Goal: Use online tool/utility: Utilize a website feature to perform a specific function

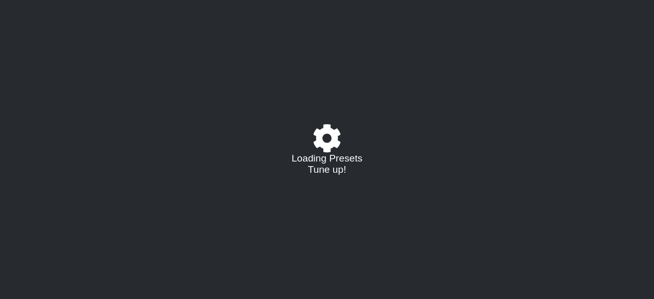
select select "/022923284010"
select select "A"
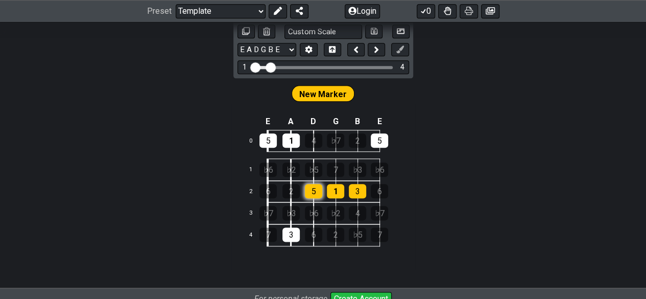
scroll to position [508, 0]
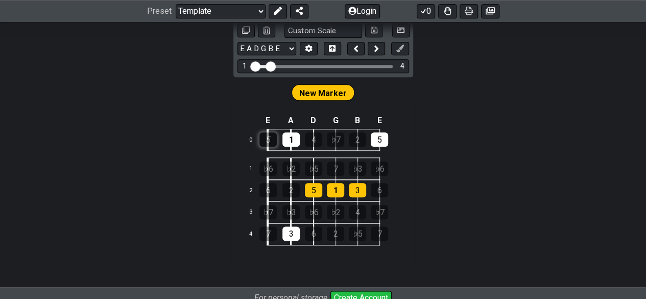
click at [274, 132] on div "5" at bounding box center [268, 139] width 17 height 14
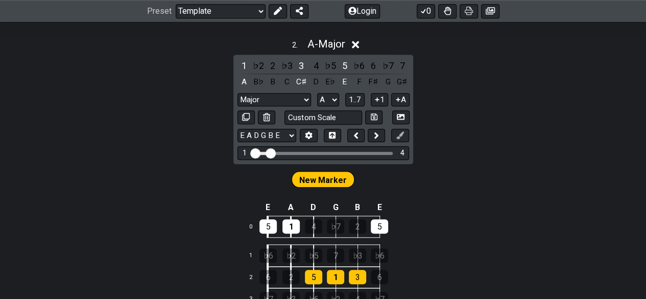
scroll to position [422, 0]
click at [267, 231] on td "0" at bounding box center [255, 226] width 25 height 22
click at [268, 226] on div "5" at bounding box center [268, 226] width 17 height 14
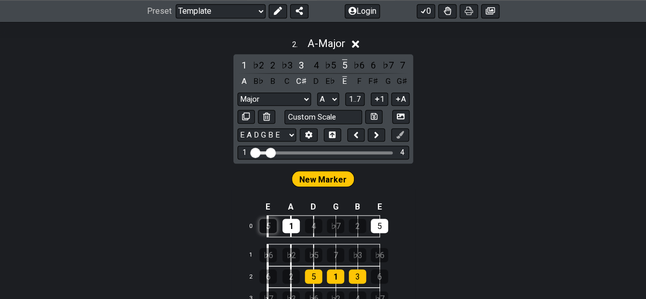
click at [268, 226] on div "5" at bounding box center [268, 226] width 17 height 14
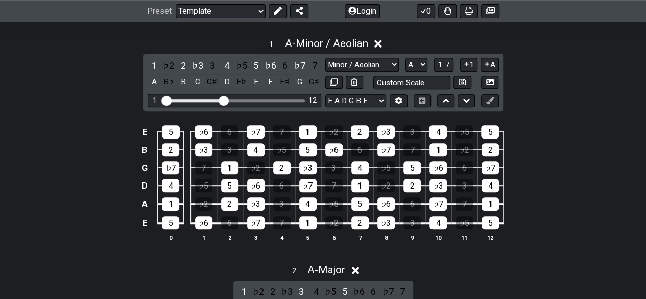
scroll to position [181, 0]
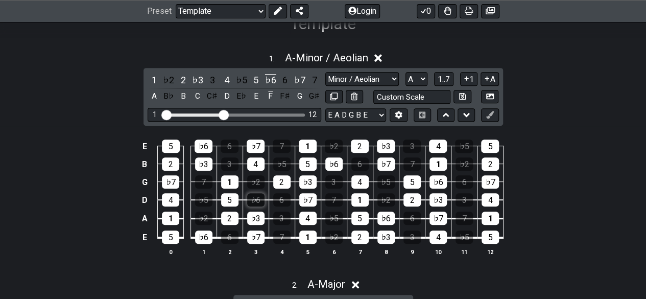
click at [251, 195] on div "♭6" at bounding box center [255, 199] width 17 height 13
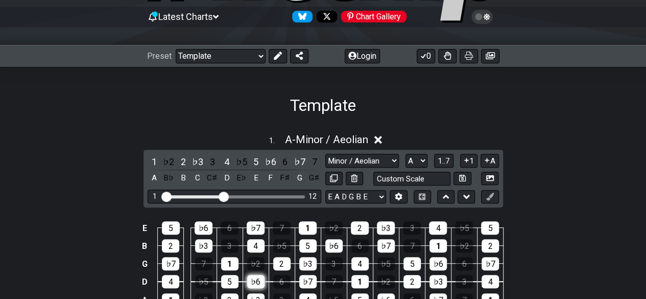
scroll to position [103, 0]
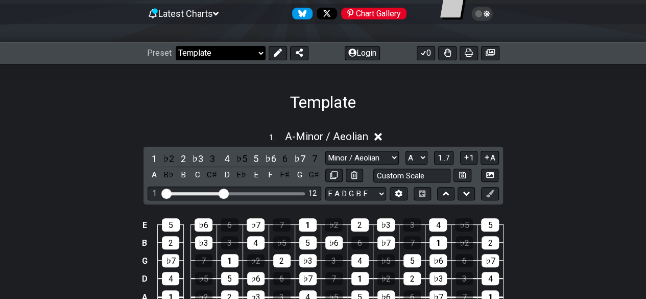
click at [257, 48] on select "Welcome to #fretflip! Template Custom Preset Minor Pentatonic Major Pentatonic …" at bounding box center [221, 53] width 90 height 14
click at [250, 42] on div "Preset Welcome to #fretflip! Template Custom Preset Minor Pentatonic Major Pent…" at bounding box center [323, 53] width 646 height 22
click at [243, 51] on select "Welcome to #fretflip! Template Custom Preset Minor Pentatonic Major Pentatonic …" at bounding box center [221, 53] width 90 height 14
click at [176, 46] on select "Welcome to #fretflip! Template Custom Preset Minor Pentatonic Major Pentatonic …" at bounding box center [221, 53] width 90 height 14
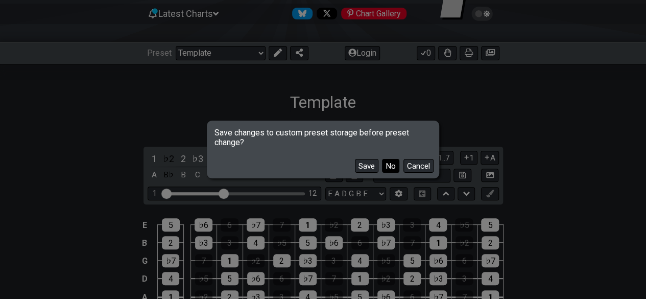
click at [386, 167] on button "No" at bounding box center [390, 166] width 17 height 14
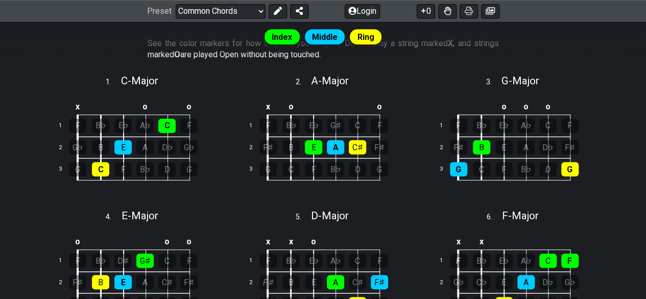
scroll to position [268, 0]
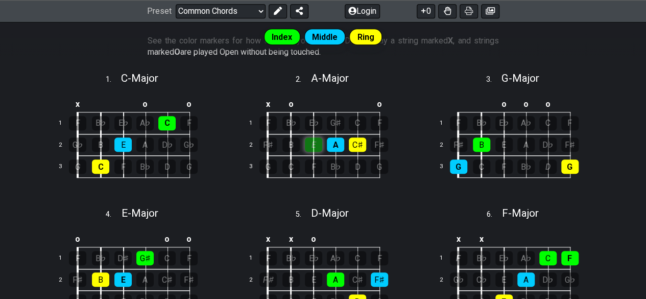
click at [310, 142] on div "E" at bounding box center [313, 144] width 17 height 14
click at [312, 142] on div "E" at bounding box center [313, 144] width 17 height 14
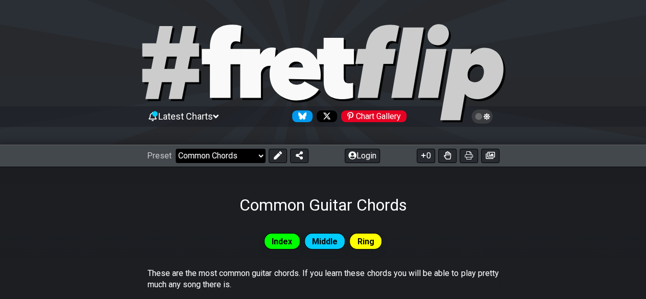
click at [205, 157] on select "Welcome to #fretflip! Template Custom Preset Minor Pentatonic Major Pentatonic …" at bounding box center [221, 156] width 90 height 14
click at [176, 149] on select "Welcome to #fretflip! Template Custom Preset Minor Pentatonic Major Pentatonic …" at bounding box center [221, 156] width 90 height 14
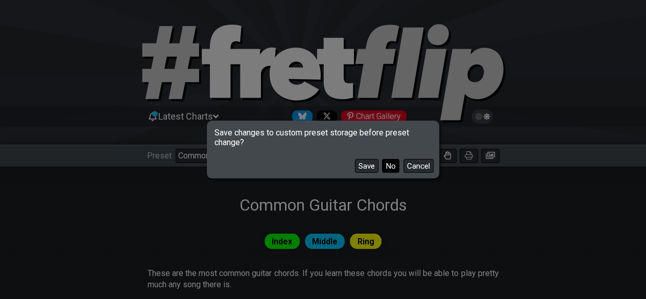
click at [385, 163] on button "No" at bounding box center [390, 166] width 17 height 14
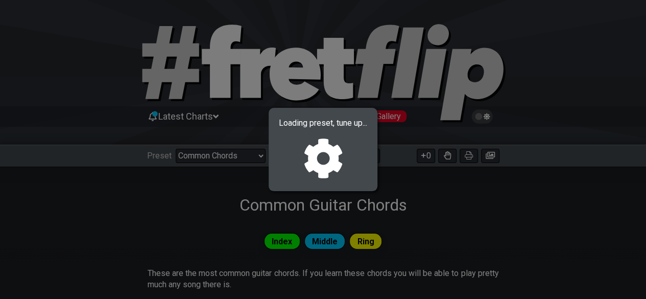
select select "/022923284010"
select select "A"
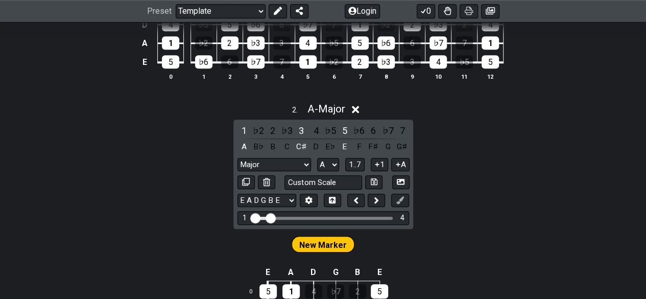
scroll to position [410, 0]
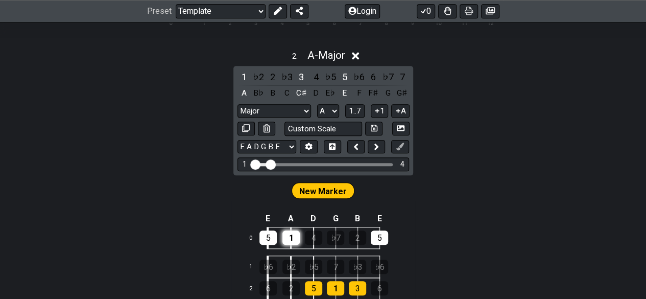
click at [288, 240] on div "1" at bounding box center [291, 237] width 17 height 14
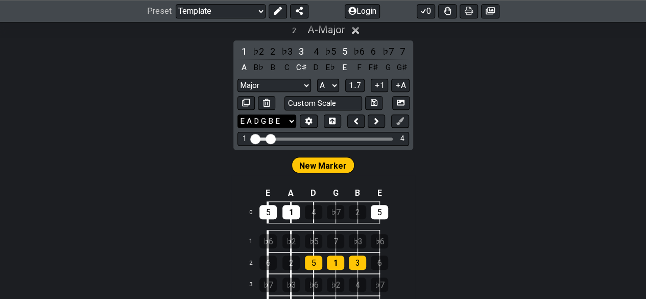
click at [272, 114] on select "E A D G B E E A D G B E E A D G B E B E A D F♯ B A D G C E A D A D G B E E♭ A♭ …" at bounding box center [267, 121] width 59 height 14
click at [238, 114] on select "E A D G B E E A D G B E E A D G B E B E A D F♯ B A D G C E A D A D G B E E♭ A♭ …" at bounding box center [267, 121] width 59 height 14
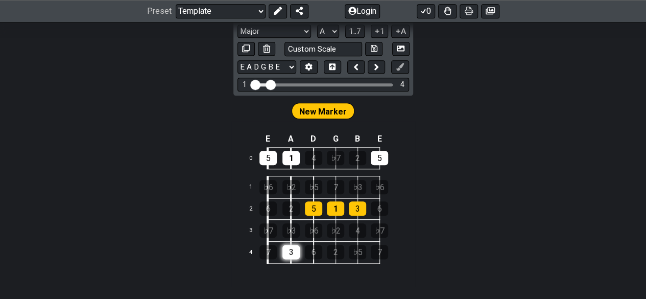
click at [296, 249] on div "3" at bounding box center [291, 252] width 17 height 14
click at [315, 220] on td "♭6" at bounding box center [325, 231] width 22 height 22
click at [316, 208] on div "5" at bounding box center [313, 208] width 17 height 14
click at [334, 209] on div "1" at bounding box center [335, 208] width 17 height 14
click at [348, 206] on td "1" at bounding box center [347, 209] width 22 height 22
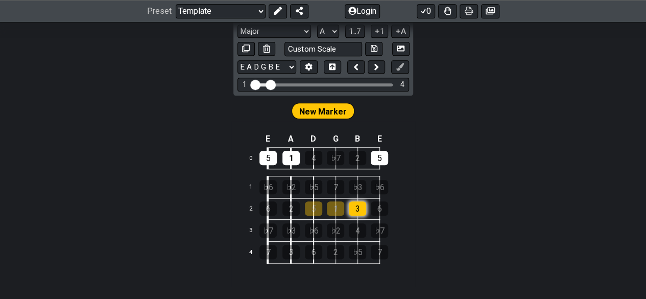
click at [355, 205] on div "3" at bounding box center [357, 208] width 17 height 14
click at [379, 154] on div "5" at bounding box center [379, 158] width 17 height 14
click at [292, 159] on div "1" at bounding box center [291, 158] width 17 height 14
click at [273, 154] on div "5" at bounding box center [268, 158] width 17 height 14
click at [314, 108] on span "New Marker" at bounding box center [323, 111] width 48 height 15
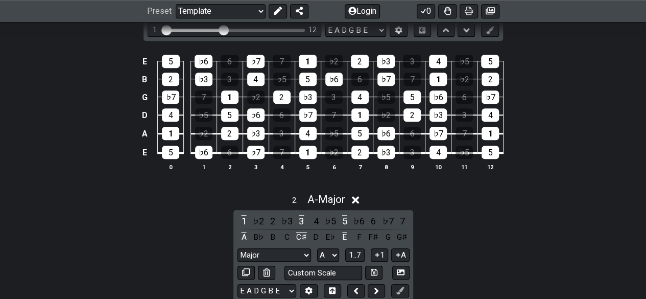
scroll to position [260, 0]
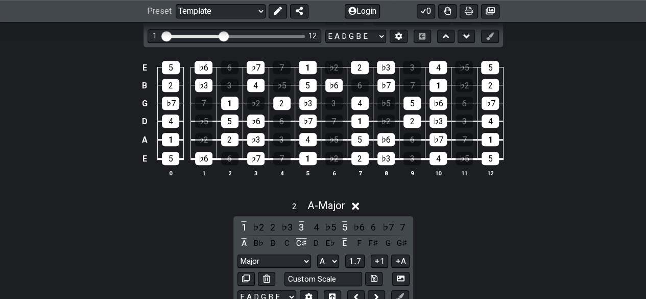
click at [359, 202] on icon at bounding box center [356, 206] width 8 height 8
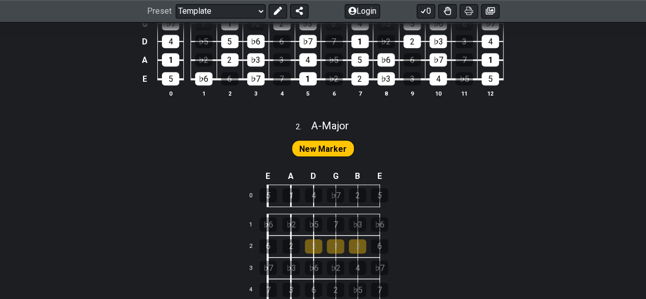
scroll to position [341, 0]
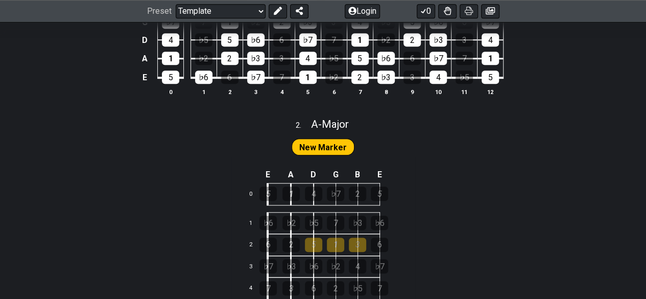
click at [278, 235] on td "6" at bounding box center [280, 245] width 24 height 22
click at [291, 243] on div "2" at bounding box center [291, 245] width 17 height 14
click at [270, 242] on div "6" at bounding box center [268, 245] width 17 height 14
click at [317, 245] on div "5" at bounding box center [313, 245] width 17 height 14
click at [316, 247] on div "5" at bounding box center [313, 245] width 17 height 14
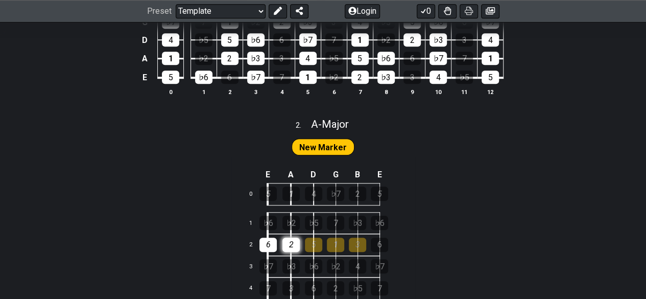
click at [296, 248] on div "2" at bounding box center [291, 245] width 17 height 14
click at [273, 245] on div "6" at bounding box center [268, 245] width 17 height 14
click at [322, 149] on span "New Marker" at bounding box center [323, 147] width 48 height 15
click at [319, 144] on span "New Marker" at bounding box center [323, 147] width 48 height 15
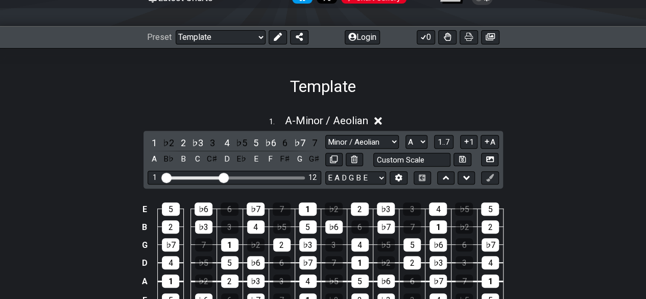
scroll to position [118, 0]
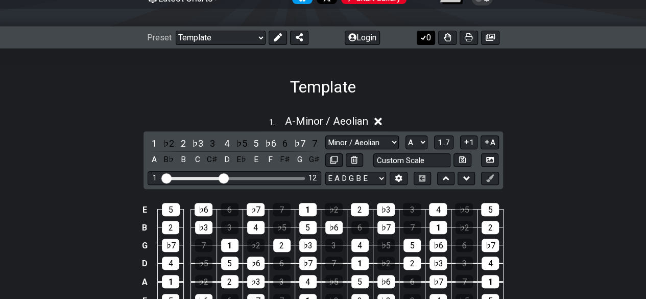
click at [430, 38] on button "0" at bounding box center [426, 38] width 18 height 14
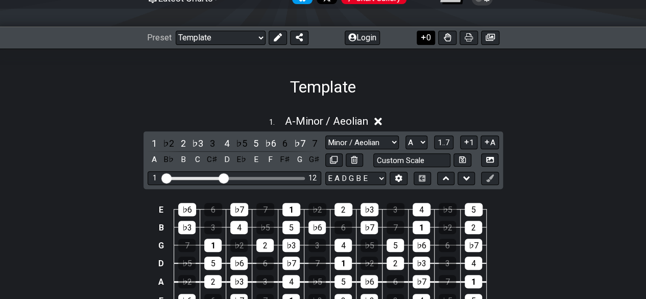
click at [430, 38] on button "0" at bounding box center [426, 38] width 18 height 14
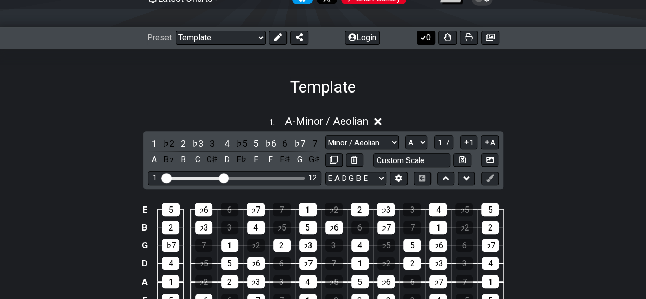
click at [430, 38] on button "0" at bounding box center [426, 38] width 18 height 14
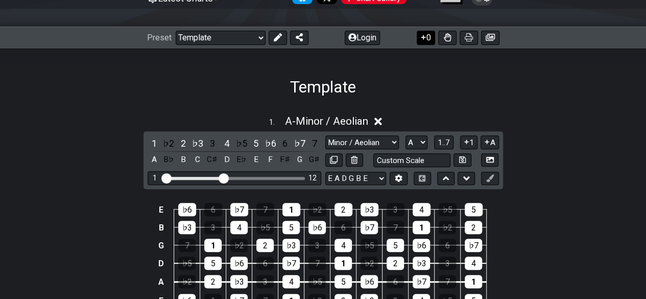
click at [425, 31] on button "0" at bounding box center [426, 38] width 18 height 14
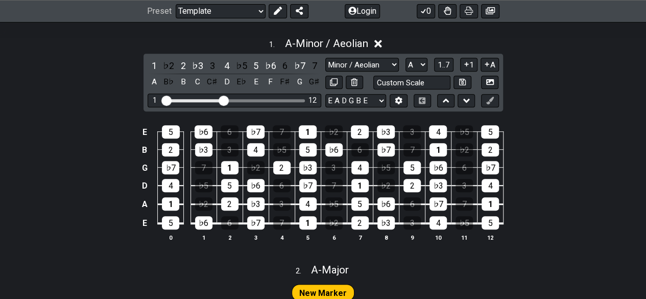
scroll to position [196, 0]
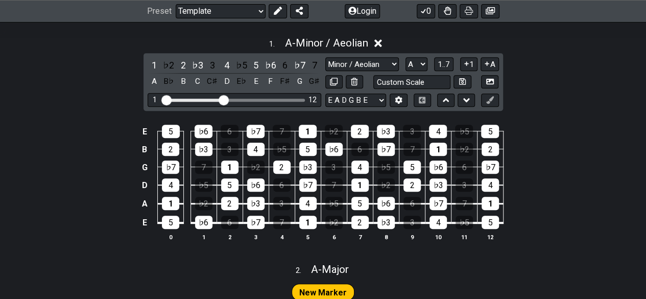
click at [257, 173] on td "♭6" at bounding box center [256, 176] width 26 height 18
click at [230, 172] on div "1" at bounding box center [229, 166] width 17 height 13
click at [233, 171] on div "1" at bounding box center [229, 166] width 17 height 13
click at [232, 208] on div "2" at bounding box center [229, 203] width 17 height 13
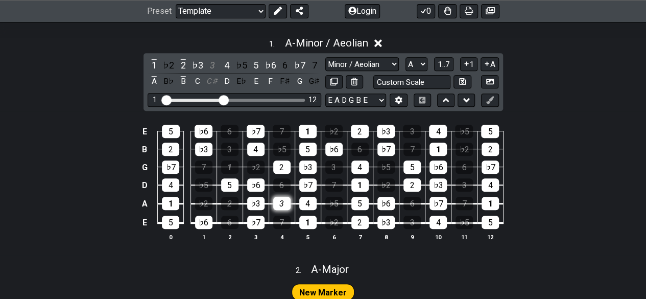
click at [288, 197] on div "3" at bounding box center [281, 203] width 17 height 13
click at [328, 163] on div "3" at bounding box center [334, 166] width 17 height 13
click at [353, 72] on div "Minor / Aeolian Major 3rds Minor Pentatonic Major Pentatonic Minor Blues Major …" at bounding box center [413, 73] width 174 height 32
click at [354, 78] on icon at bounding box center [354, 82] width 7 height 8
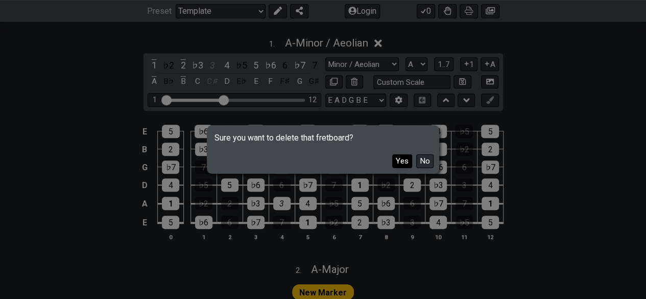
click at [404, 159] on button "Yes" at bounding box center [402, 161] width 20 height 14
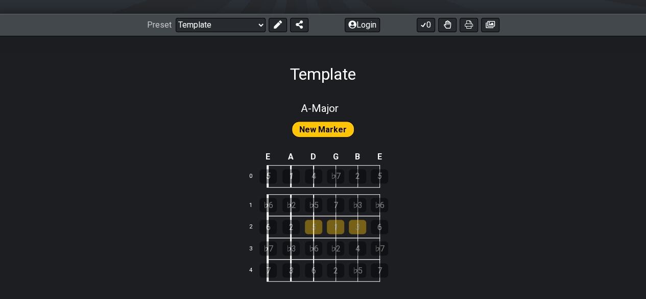
scroll to position [124, 0]
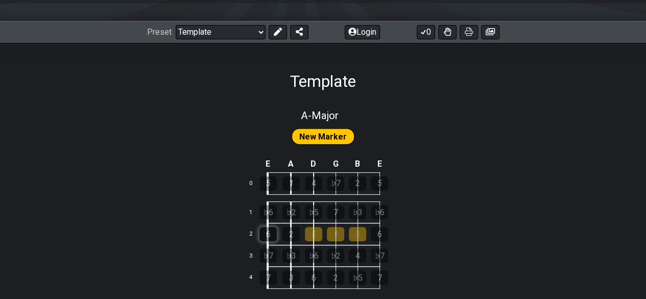
click at [268, 228] on div "6" at bounding box center [268, 234] width 17 height 14
click at [288, 207] on div "♭2" at bounding box center [291, 212] width 17 height 14
click at [272, 231] on div "6" at bounding box center [268, 234] width 17 height 14
click at [268, 235] on div "6" at bounding box center [268, 234] width 17 height 14
click at [341, 206] on div "7" at bounding box center [335, 212] width 17 height 14
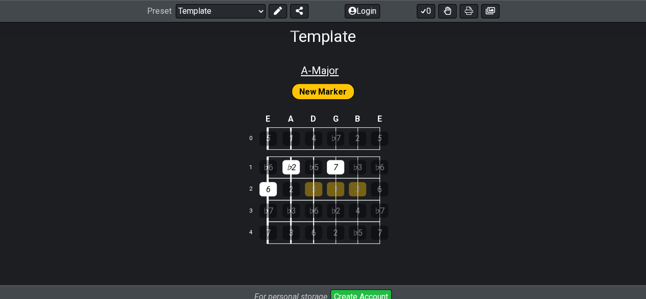
scroll to position [164, 0]
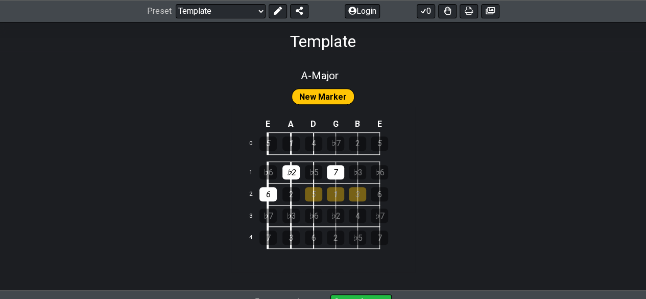
click at [330, 101] on span "New Marker" at bounding box center [323, 96] width 48 height 15
click at [332, 97] on span "New Marker" at bounding box center [323, 96] width 48 height 15
click at [333, 82] on div "New Marker" at bounding box center [323, 94] width 184 height 26
click at [323, 61] on div "A - Major New Marker E A D G B E 0 5 1 4 ♭7 2 5 1 ♭6 ♭2 ♭5 7 ♭3 ♭6 2 6 2 5 1 3 …" at bounding box center [323, 171] width 646 height 240
click at [321, 79] on span "A - Major" at bounding box center [320, 76] width 38 height 12
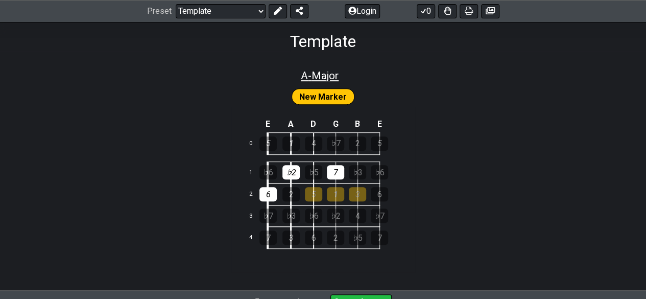
select select "A"
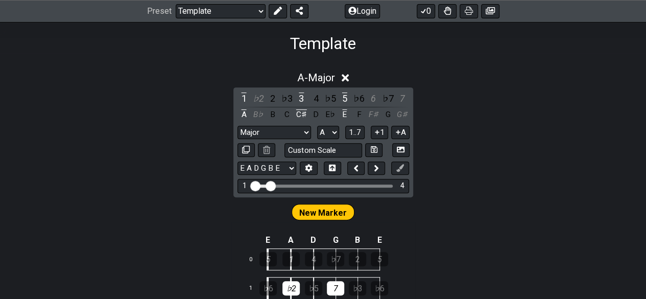
scroll to position [123, 0]
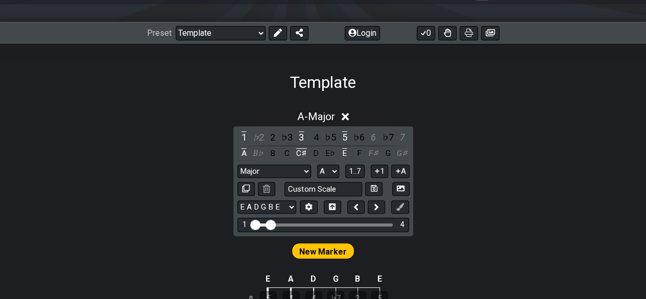
click at [330, 77] on h1 "Template" at bounding box center [323, 82] width 66 height 19
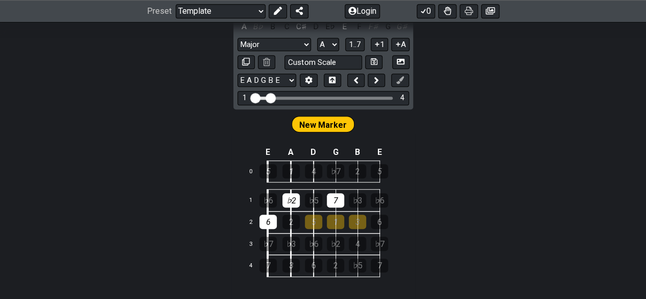
drag, startPoint x: 276, startPoint y: 94, endPoint x: 320, endPoint y: 87, distance: 43.9
click at [320, 87] on div "1 ♭2 2 ♭3 3 4 ♭5 5 ♭6 6 ♭7 7 A B♭ B C C♯ D E♭ E F F♯ G G♯ Major Major 3rds Mino…" at bounding box center [324, 53] width 180 height 109
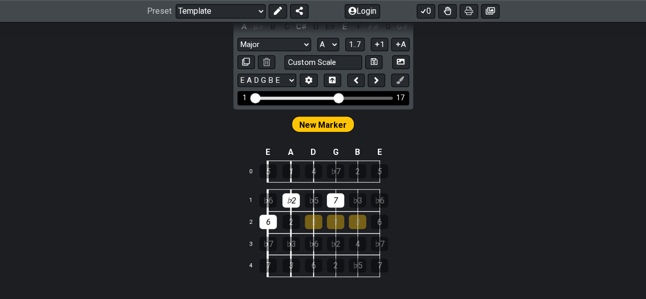
drag, startPoint x: 270, startPoint y: 95, endPoint x: 340, endPoint y: 96, distance: 70.0
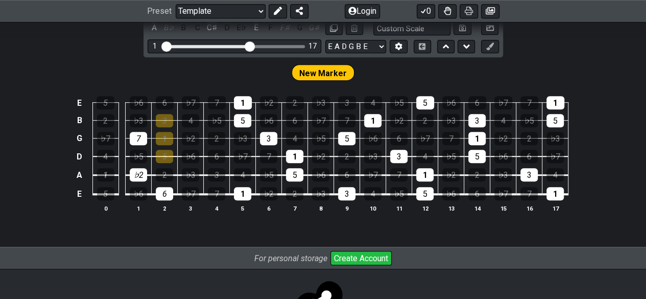
drag, startPoint x: 340, startPoint y: 96, endPoint x: 654, endPoint y: 65, distance: 314.8
click at [646, 65] on html "Latest Charts Chart Gallery The Internet Guitar fretboard tool - view and edit …" at bounding box center [323, 49] width 646 height 597
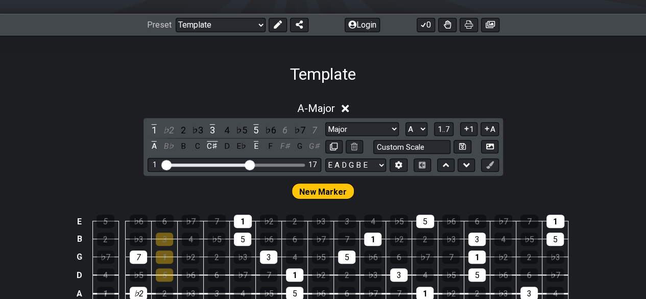
scroll to position [130, 0]
